Goal: Task Accomplishment & Management: Use online tool/utility

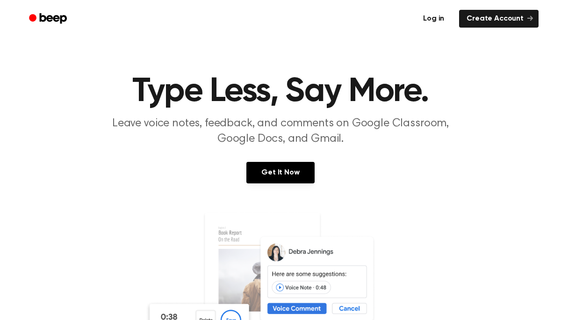
click at [437, 20] on link "Log in" at bounding box center [434, 18] width 40 height 21
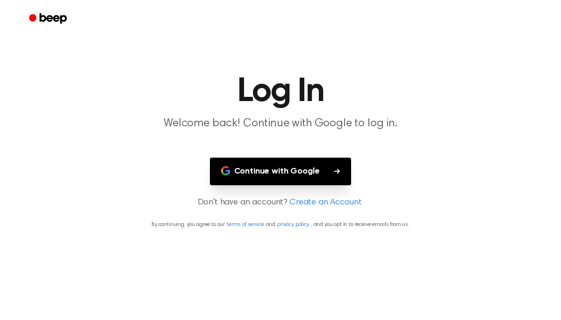
click at [291, 165] on button "Continue with Google" at bounding box center [281, 172] width 142 height 28
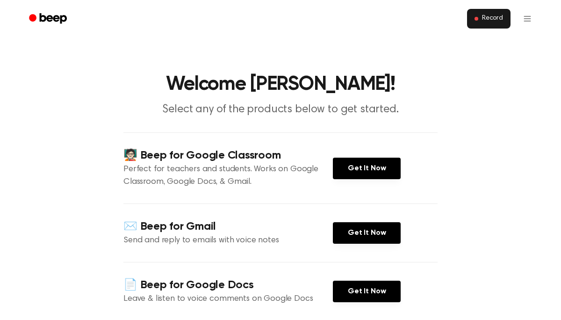
click at [494, 11] on button "Record" at bounding box center [488, 19] width 43 height 20
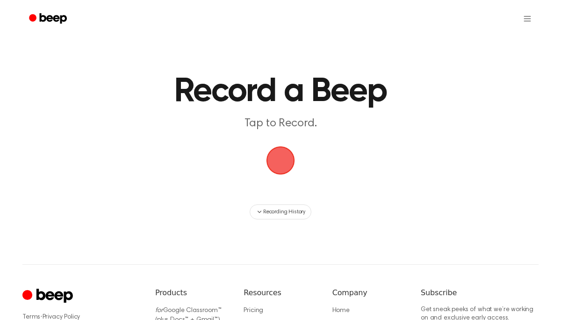
click at [280, 152] on span "button" at bounding box center [280, 160] width 30 height 30
click at [278, 158] on span "button" at bounding box center [280, 160] width 26 height 26
click at [278, 158] on span "button" at bounding box center [280, 160] width 29 height 29
click at [278, 158] on span "button" at bounding box center [280, 160] width 26 height 26
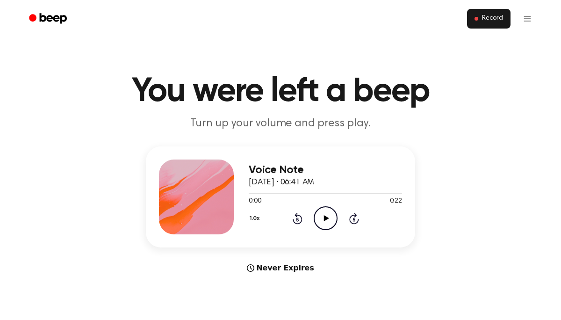
click at [493, 19] on span "Record" at bounding box center [492, 18] width 21 height 8
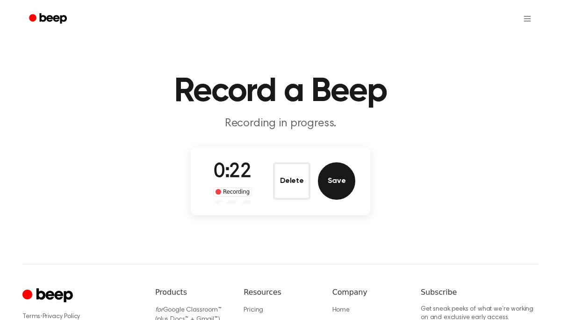
click at [328, 178] on button "Save" at bounding box center [336, 180] width 37 height 37
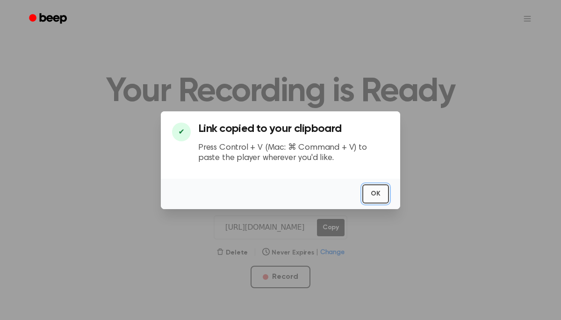
click at [384, 200] on button "OK" at bounding box center [375, 193] width 27 height 19
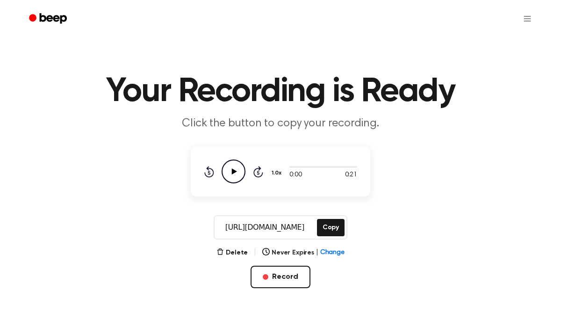
click at [234, 172] on icon at bounding box center [234, 171] width 5 height 6
click at [234, 172] on icon at bounding box center [233, 171] width 4 height 6
click at [330, 221] on button "Copy" at bounding box center [331, 227] width 28 height 17
